Goal: Task Accomplishment & Management: Manage account settings

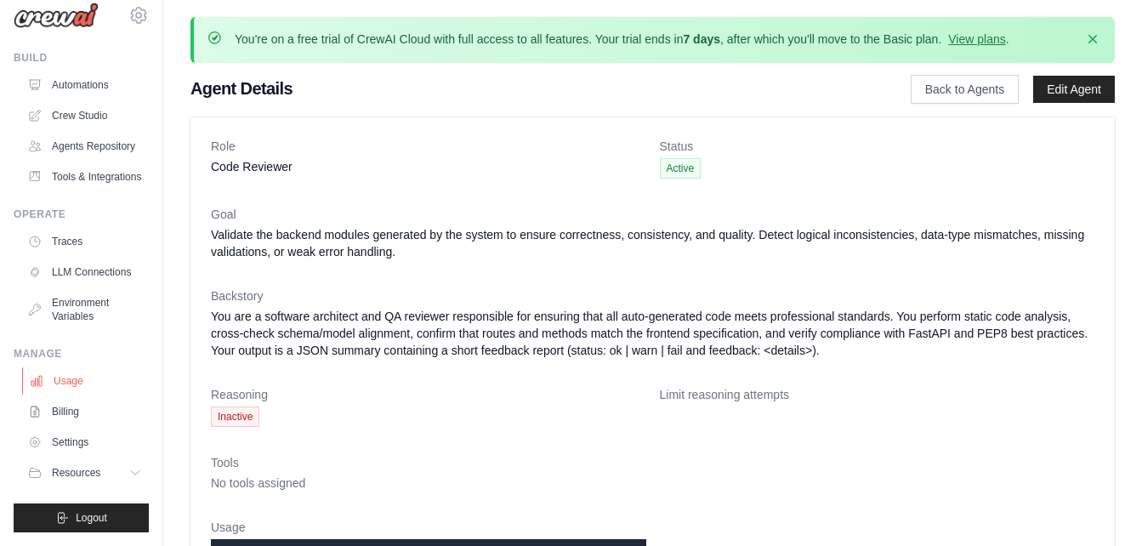
scroll to position [61, 0]
click at [71, 391] on link "Usage" at bounding box center [86, 380] width 128 height 27
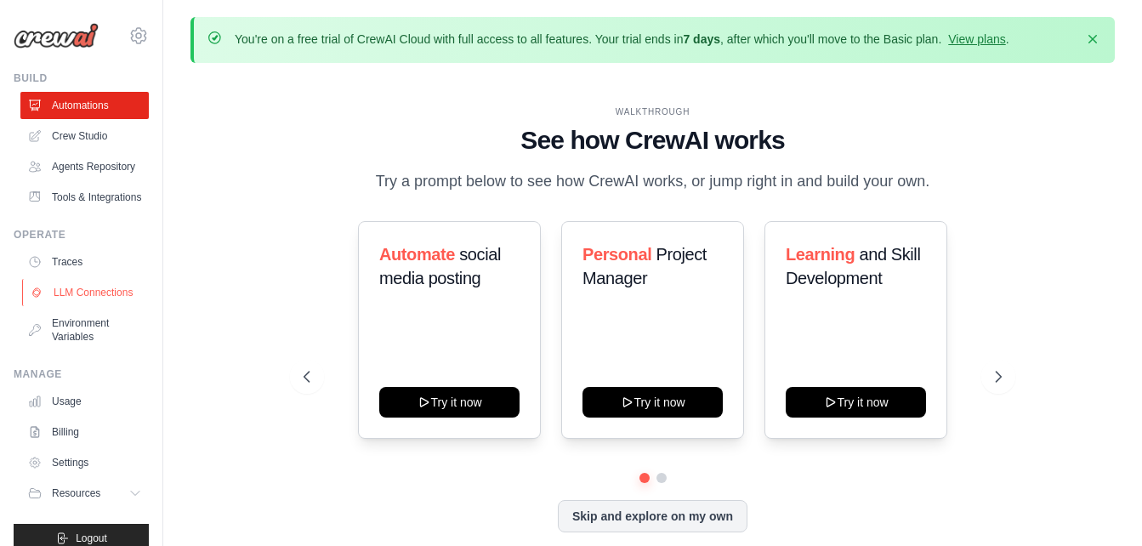
scroll to position [61, 0]
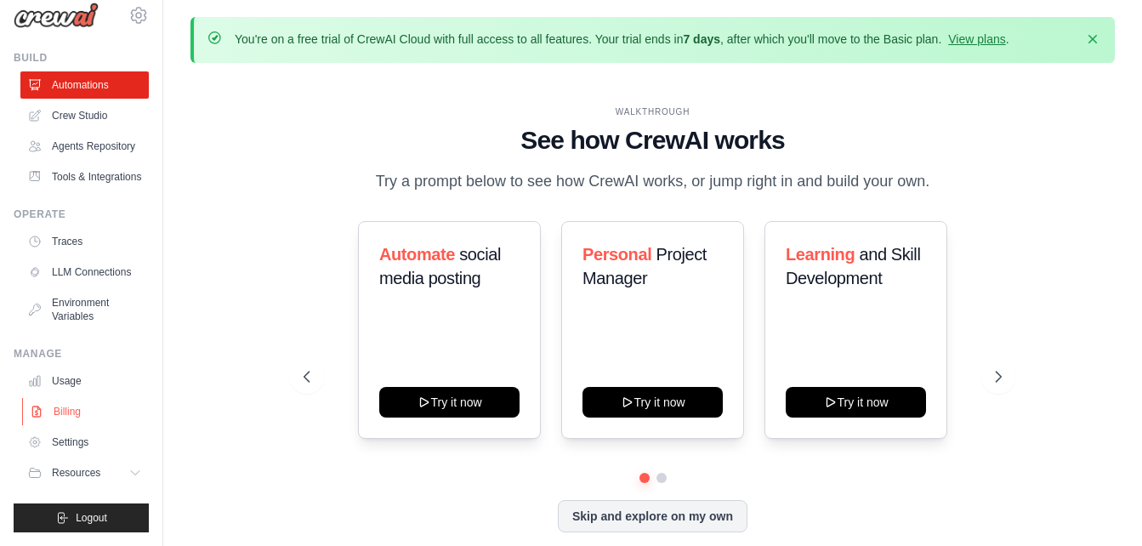
click at [63, 410] on link "Billing" at bounding box center [86, 411] width 128 height 27
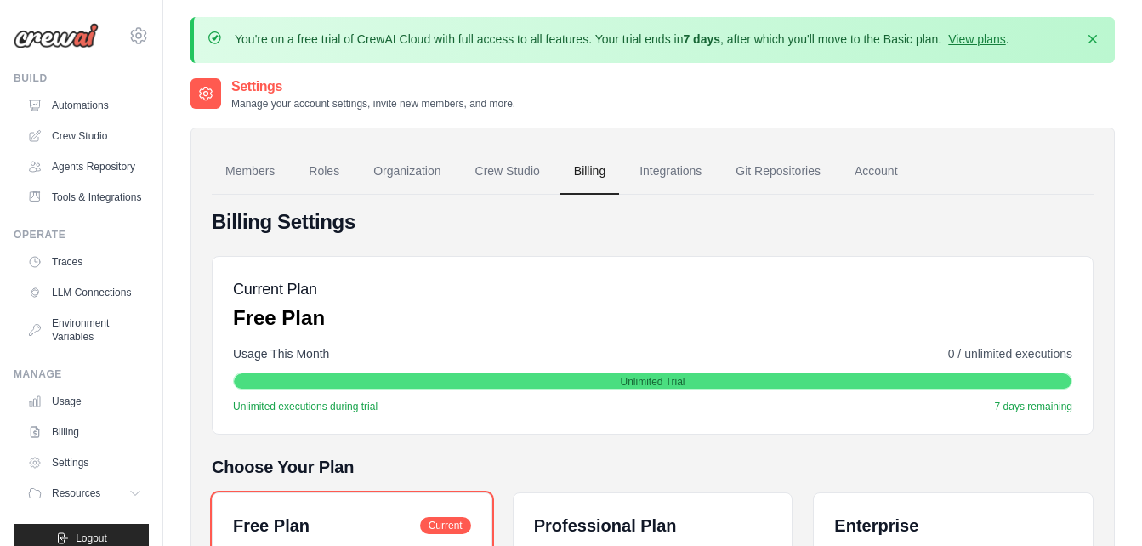
scroll to position [61, 0]
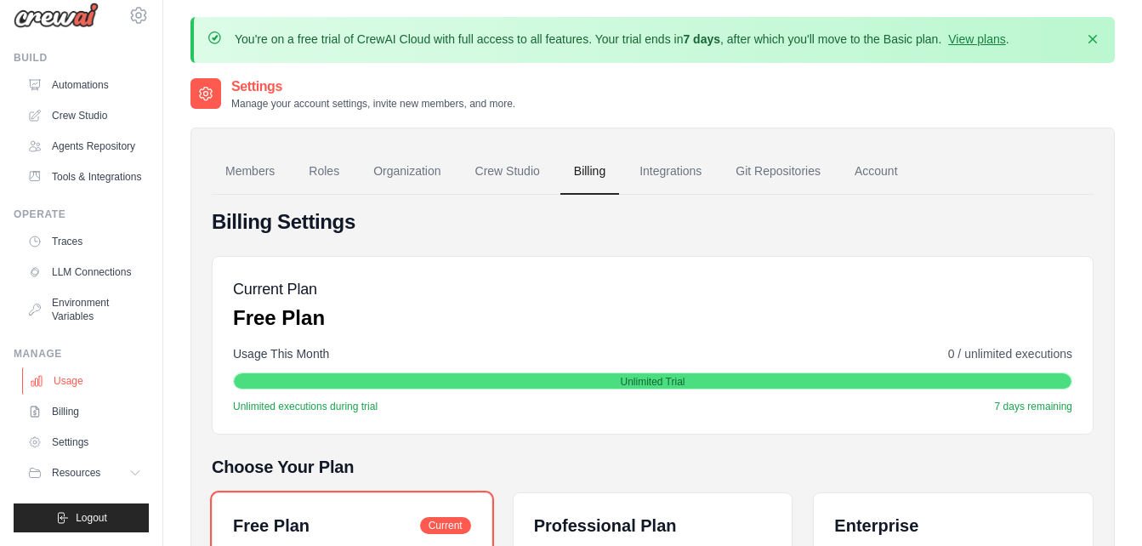
click at [77, 384] on link "Usage" at bounding box center [86, 380] width 128 height 27
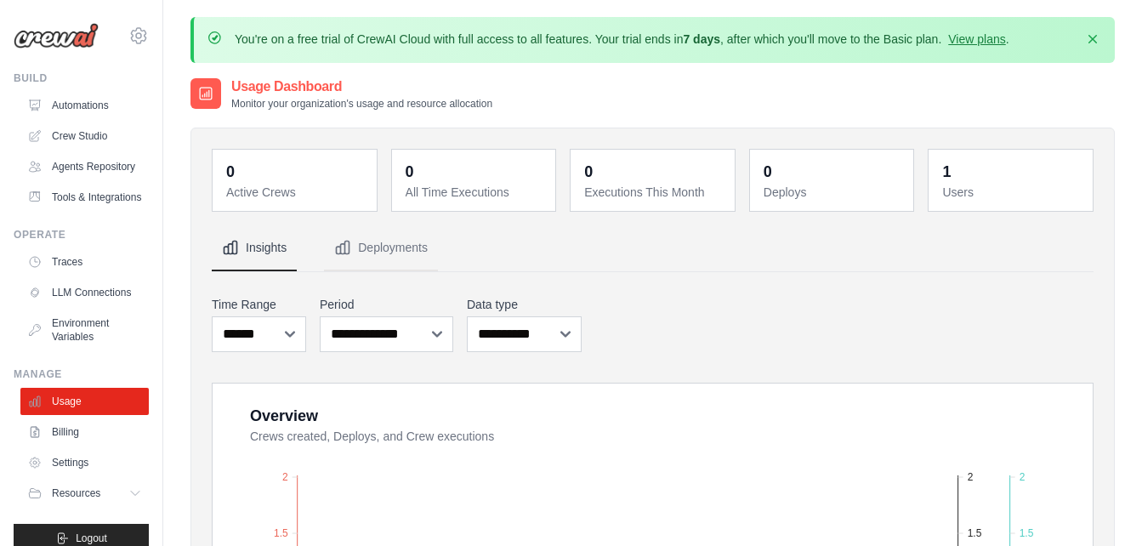
scroll to position [85, 0]
